Goal: Task Accomplishment & Management: Use online tool/utility

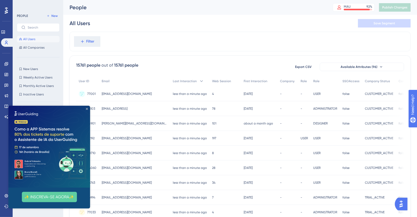
drag, startPoint x: 87, startPoint y: 109, endPoint x: 95, endPoint y: 214, distance: 105.8
click at [87, 109] on icon "Close Preview" at bounding box center [87, 108] width 2 height 2
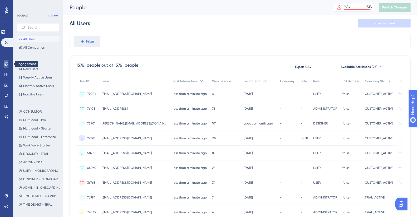
click at [4, 64] on link at bounding box center [6, 64] width 4 height 8
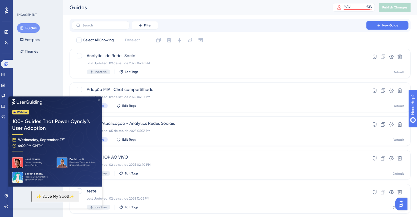
click at [99, 98] on icon "Close Preview" at bounding box center [99, 99] width 2 height 2
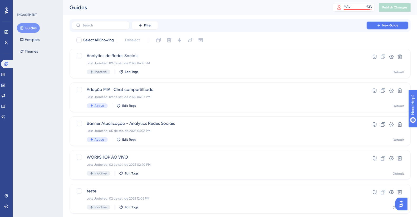
click at [395, 22] on button "New Guide" at bounding box center [388, 25] width 42 height 8
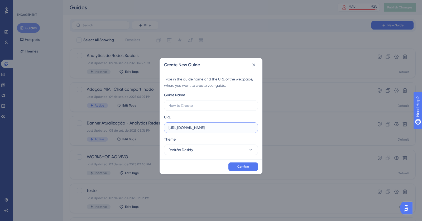
click at [208, 129] on input "https://app.deskfy.io" at bounding box center [211, 128] width 85 height 6
paste input "/workflow/home?createRequest=&request="
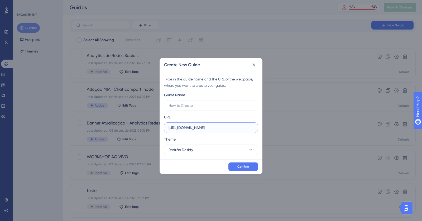
drag, startPoint x: 208, startPoint y: 127, endPoint x: 272, endPoint y: 127, distance: 64.1
click at [272, 127] on div "Create New Guide Type in the guide name and the URL of the webpage, where you w…" at bounding box center [211, 110] width 422 height 221
drag, startPoint x: 198, startPoint y: 119, endPoint x: 205, endPoint y: 123, distance: 7.8
click at [198, 119] on div "URL https://app.deskfy.io/workflow/home?createRequest=&request=" at bounding box center [211, 123] width 94 height 19
drag, startPoint x: 233, startPoint y: 127, endPoint x: 259, endPoint y: 127, distance: 25.8
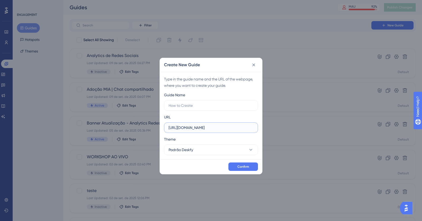
click at [259, 127] on div "Type in the guide name and the URL of the webpage, where you want to create you…" at bounding box center [211, 116] width 102 height 88
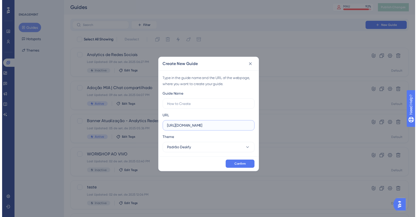
scroll to position [0, 0]
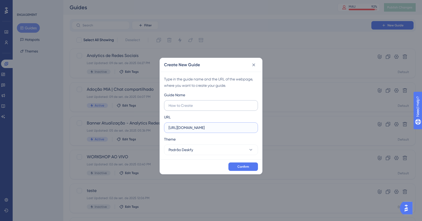
type input "https://app.deskfy.io/workflow/home"
click at [180, 103] on input "text" at bounding box center [211, 106] width 85 height 6
type input "Melhorias em solicitações"
click at [250, 168] on button "Confirm" at bounding box center [243, 166] width 30 height 8
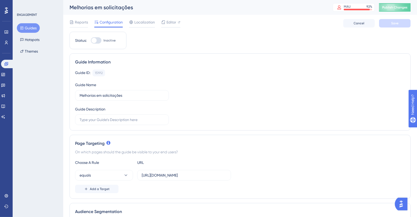
click at [35, 26] on button "Guides" at bounding box center [28, 27] width 23 height 9
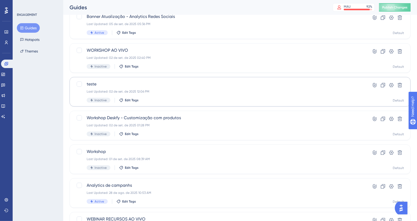
scroll to position [148, 0]
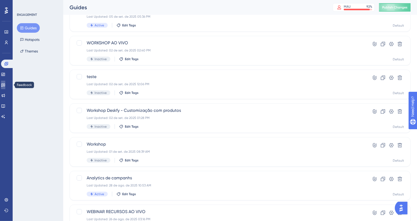
click at [5, 84] on icon at bounding box center [3, 85] width 4 height 3
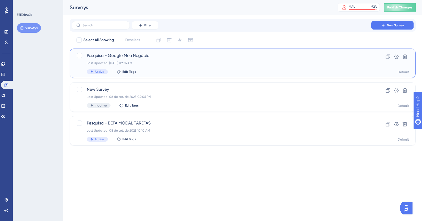
click at [194, 61] on div "Last Updated: 12 de set. de 2025 09:26 AM" at bounding box center [222, 63] width 270 height 4
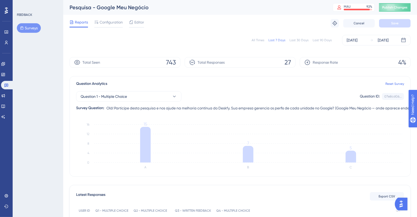
click at [262, 39] on div "All Times" at bounding box center [258, 40] width 13 height 4
click at [108, 24] on span "Configuration" at bounding box center [111, 22] width 23 height 6
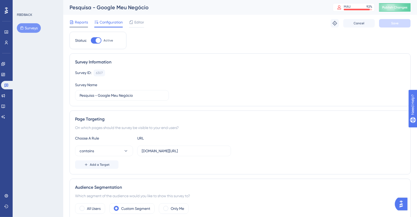
click at [78, 20] on span "Reports" at bounding box center [81, 22] width 13 height 6
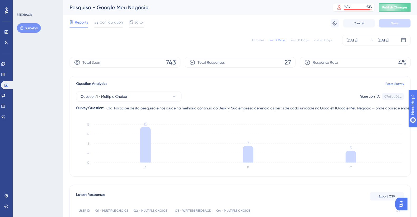
click at [259, 40] on div "All Times" at bounding box center [258, 40] width 13 height 4
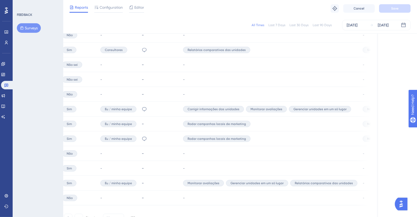
scroll to position [344, 36]
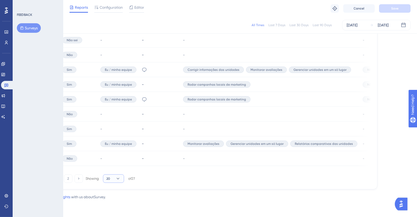
click at [116, 178] on icon at bounding box center [118, 178] width 5 height 5
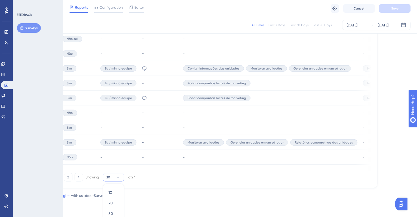
scroll to position [351, 36]
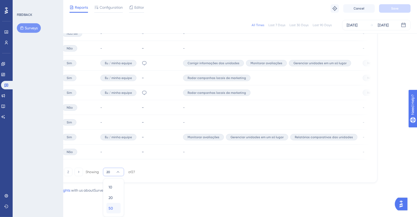
click at [111, 206] on div "50 50" at bounding box center [114, 208] width 10 height 11
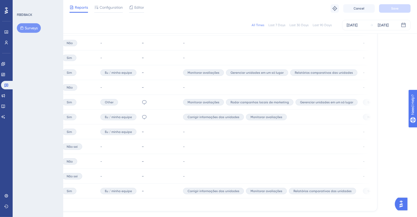
scroll to position [437, 36]
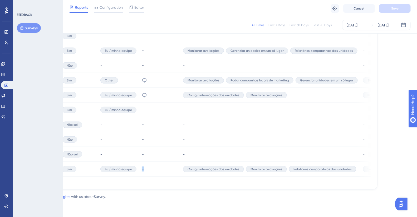
drag, startPoint x: 122, startPoint y: 181, endPoint x: 175, endPoint y: 185, distance: 53.5
drag, startPoint x: 174, startPoint y: 183, endPoint x: 176, endPoint y: 178, distance: 5.2
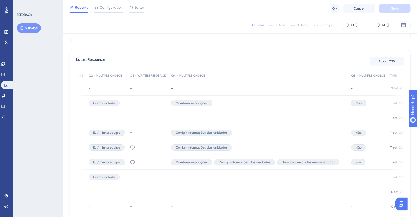
scroll to position [135, 0]
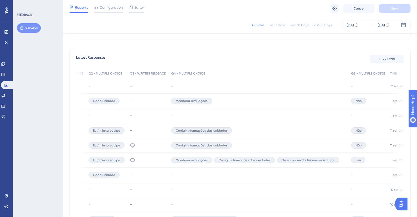
click at [156, 159] on div "Recuperação de contas que foram criadas por ex-franqueados." at bounding box center [147, 159] width 41 height 15
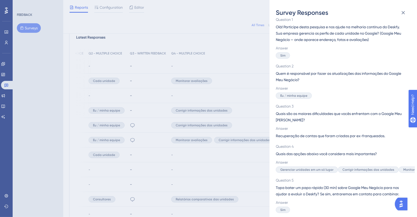
scroll to position [179, 0]
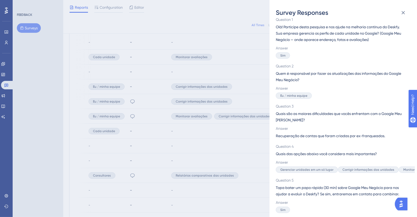
click at [216, 96] on div "Survey Responses 38919 Question 1 Olá! Participe desta pesquisa e nos ajude na …" at bounding box center [208, 108] width 417 height 217
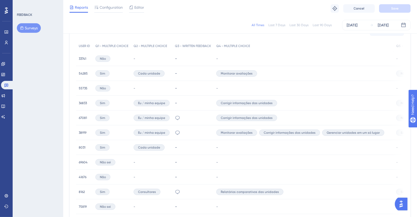
scroll to position [162, 0]
click at [82, 133] on span "38919" at bounding box center [83, 133] width 8 height 4
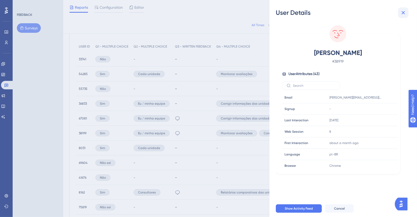
click at [403, 10] on icon at bounding box center [404, 12] width 6 height 6
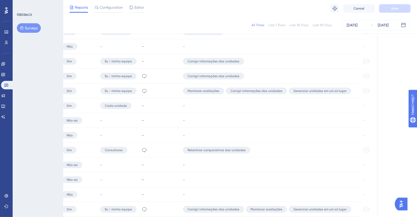
scroll to position [204, 0]
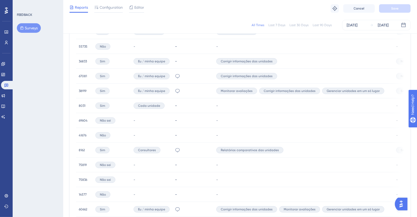
click at [81, 149] on span "8162" at bounding box center [82, 150] width 6 height 4
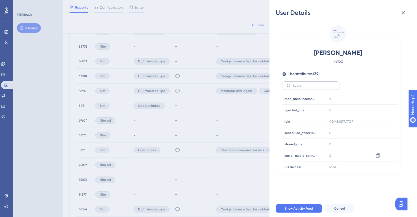
scroll to position [360, 0]
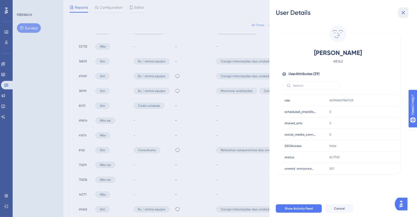
click at [404, 11] on icon at bounding box center [404, 12] width 6 height 6
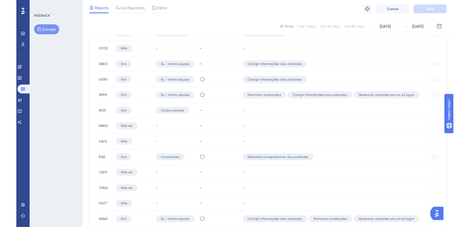
scroll to position [204, 0]
